Goal: Task Accomplishment & Management: Manage account settings

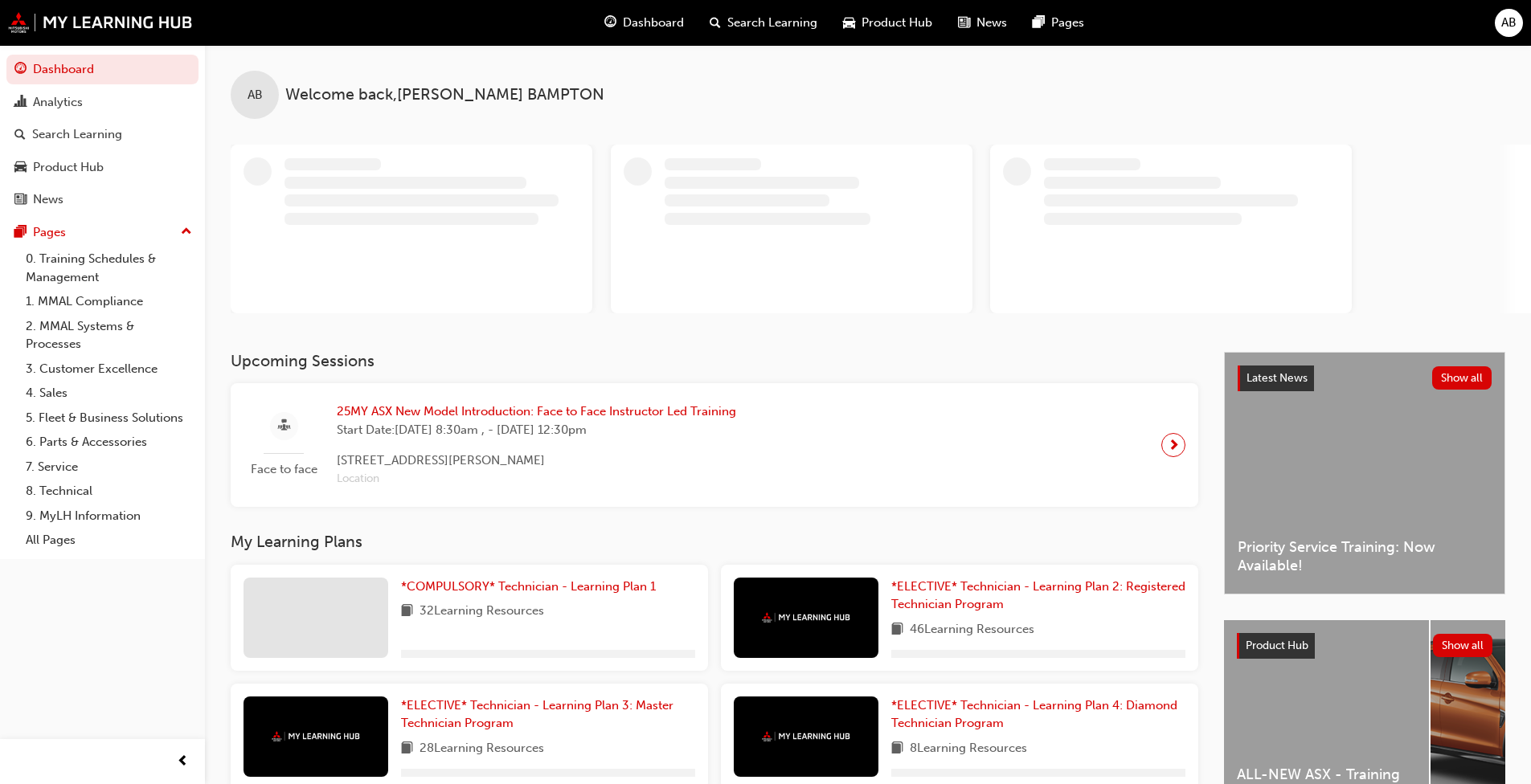
click at [803, 22] on span "AB" at bounding box center [1509, 23] width 16 height 18
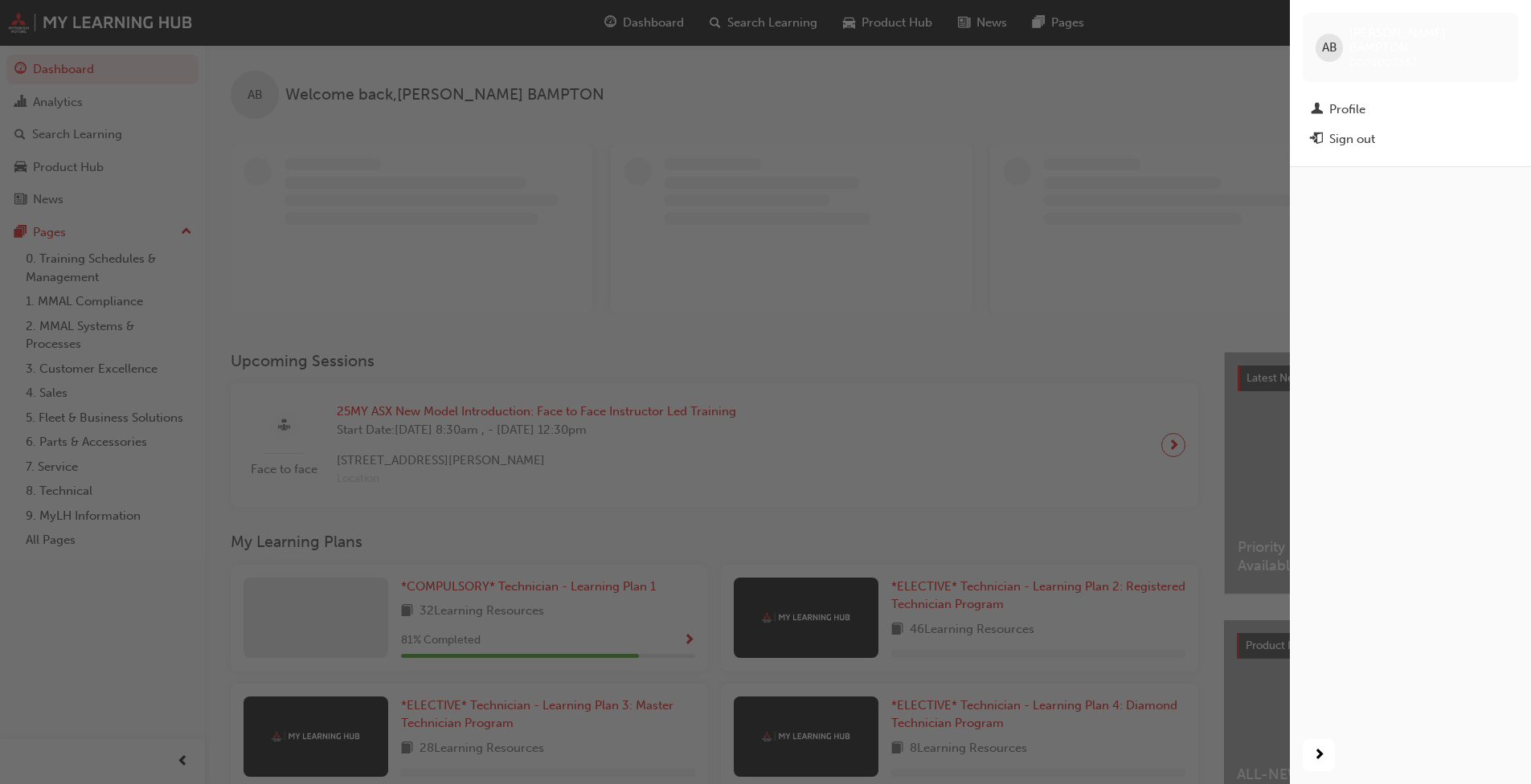
click at [803, 130] on div "Sign out" at bounding box center [1353, 139] width 46 height 18
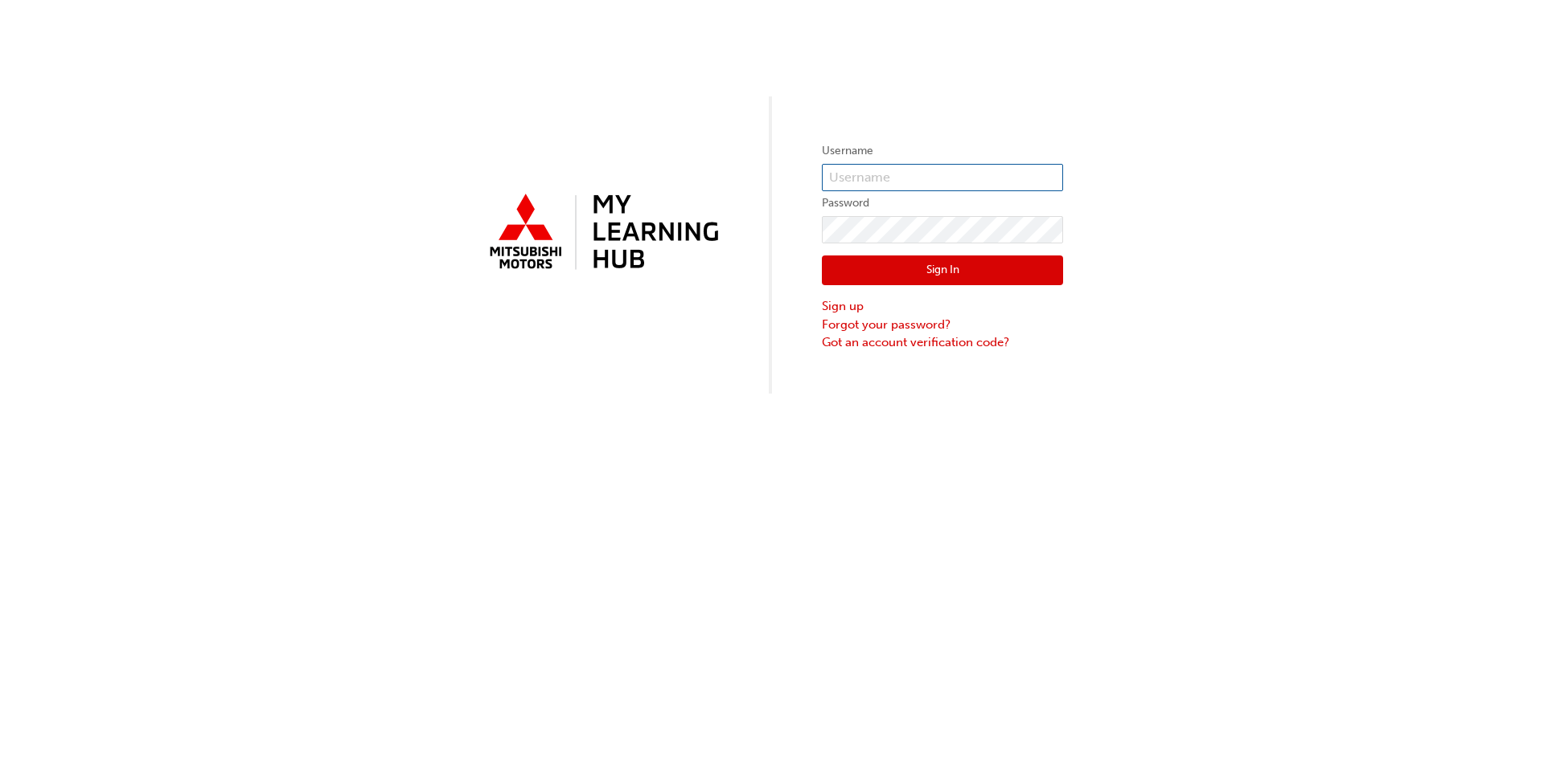
type input "0005279135"
click at [933, 274] on button "Sign In" at bounding box center [942, 270] width 242 height 30
